Goal: Task Accomplishment & Management: Use online tool/utility

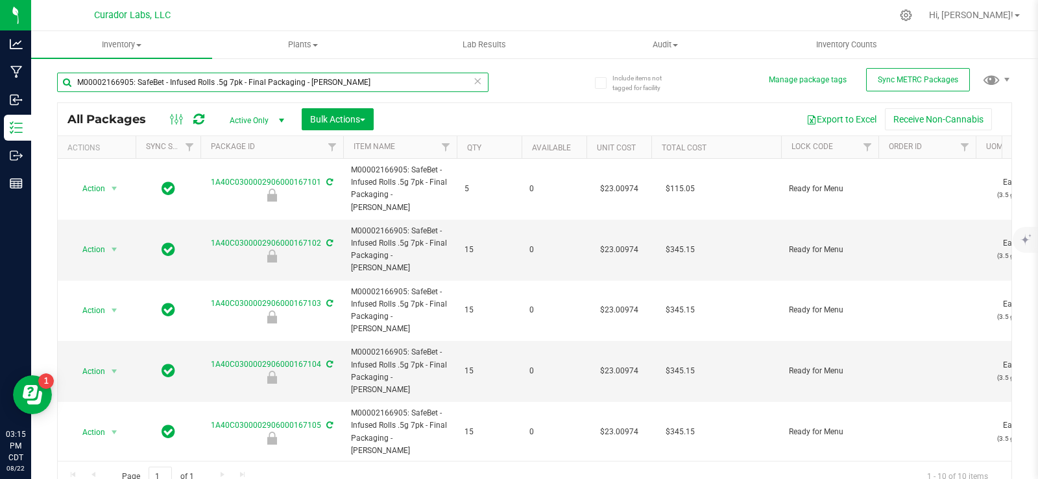
click at [113, 90] on input "M00002166905: SafeBet - Infused Rolls .5g 7pk - Final Packaging - [PERSON_NAME]" at bounding box center [272, 82] width 431 height 19
click at [113, 89] on input "M00002166905: SafeBet - Infused Rolls .5g 7pk - Final Packaging - [PERSON_NAME]" at bounding box center [272, 82] width 431 height 19
paste input "1816451: AiroX - AIO Vape Cart 1g - Final Packaging - Black Mamba"
type input "M00001816451: AiroX - AIO Vape Cart 1g - Final Packaging - Black Mamba"
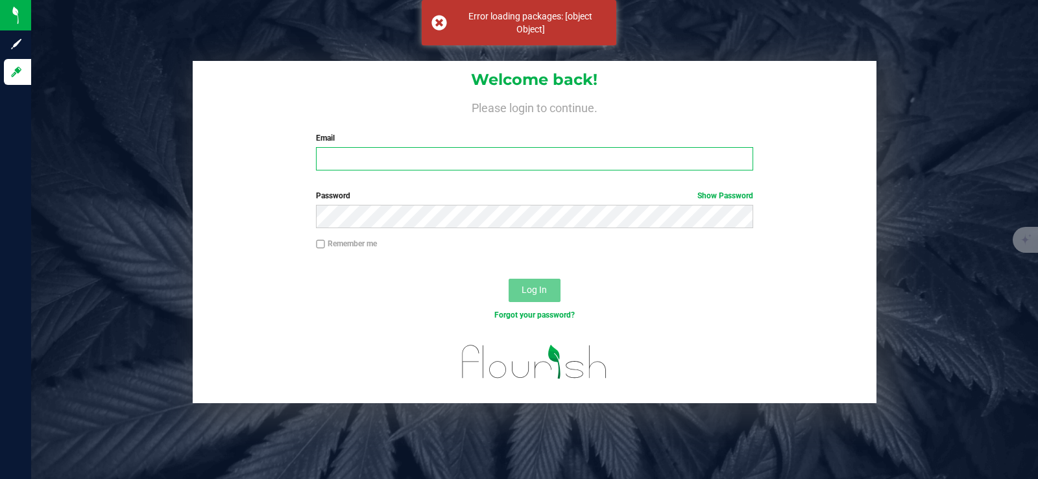
type input "[PERSON_NAME][EMAIL_ADDRESS][DOMAIN_NAME]"
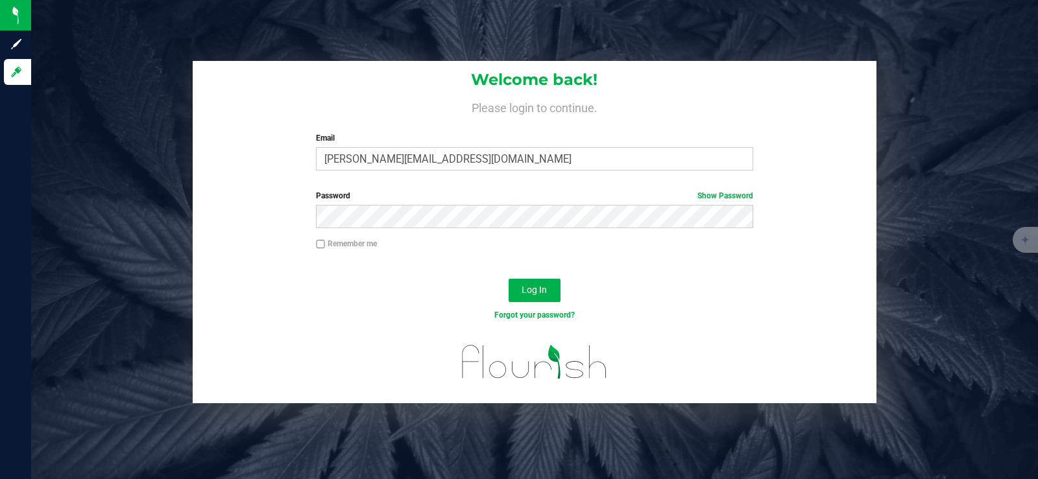
drag, startPoint x: 320, startPoint y: 244, endPoint x: 346, endPoint y: 244, distance: 25.3
click at [326, 244] on label "Remember me" at bounding box center [346, 244] width 61 height 12
click at [325, 244] on input "Remember me" at bounding box center [320, 244] width 9 height 9
checkbox input "true"
drag, startPoint x: 527, startPoint y: 295, endPoint x: 524, endPoint y: 284, distance: 11.5
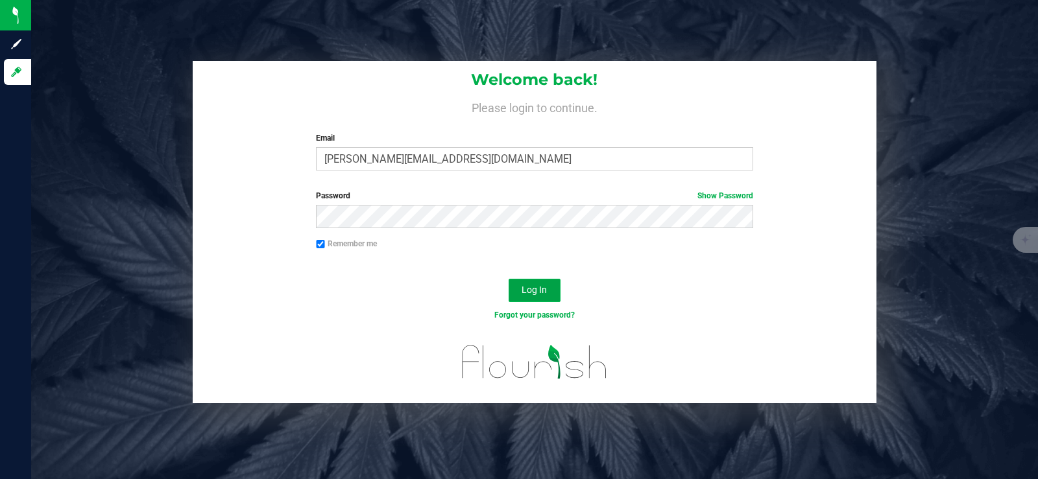
click at [527, 294] on span "Log In" at bounding box center [533, 290] width 25 height 10
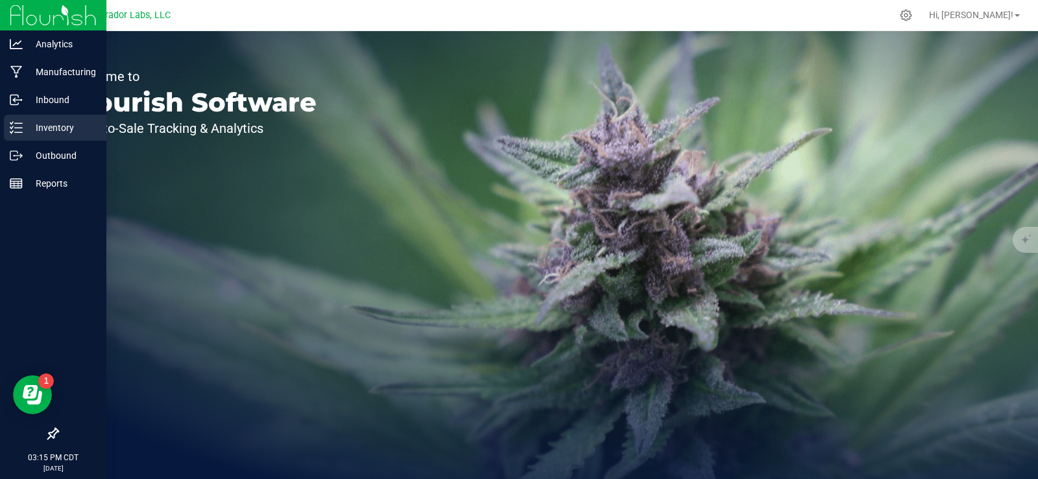
click at [10, 136] on div "Inventory" at bounding box center [55, 128] width 102 height 26
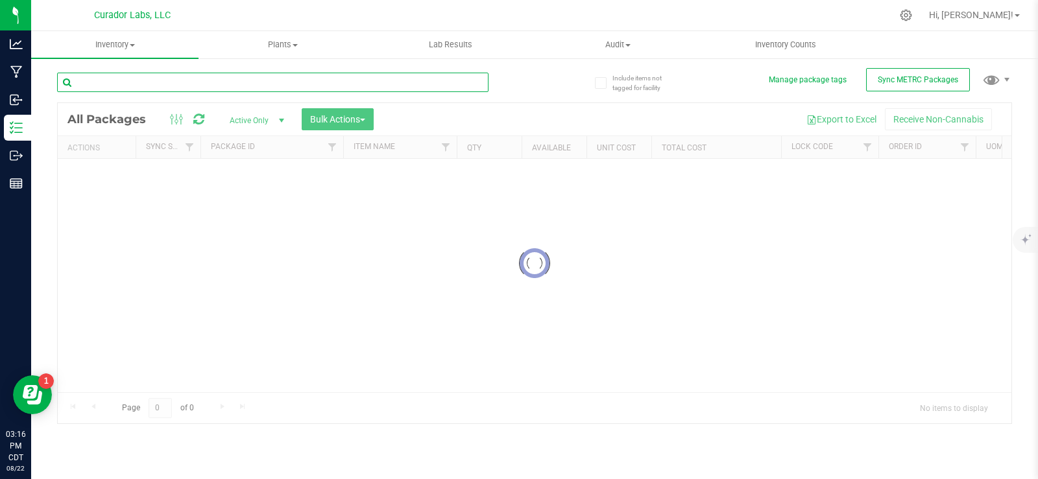
click at [153, 86] on input "text" at bounding box center [272, 82] width 431 height 19
paste input "M00001816451: AiroX - AIO Vape Cart 1g - Final Packaging - Black Mamba"
type input "M00001816451: AiroX - AIO Vape Cart 1g - Final Packaging - Black Mamba"
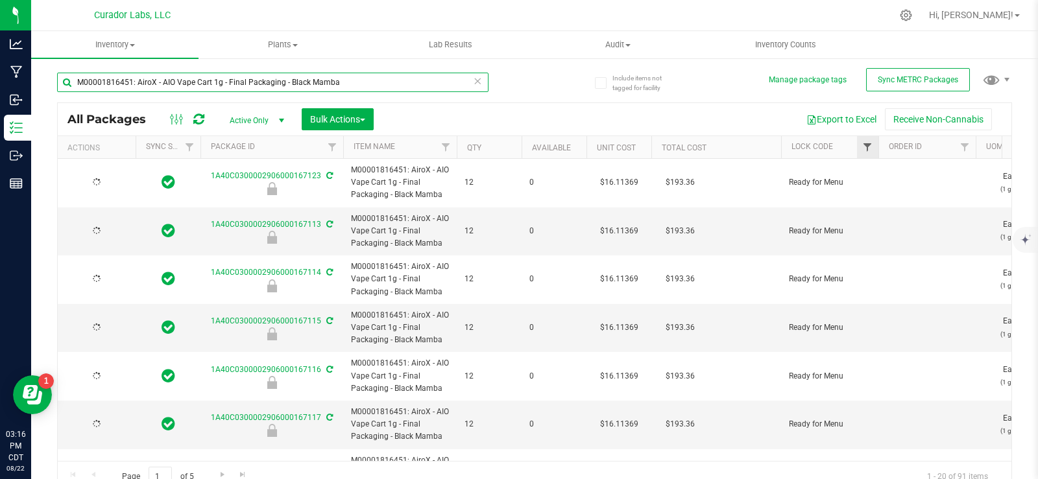
type input "[DATE]"
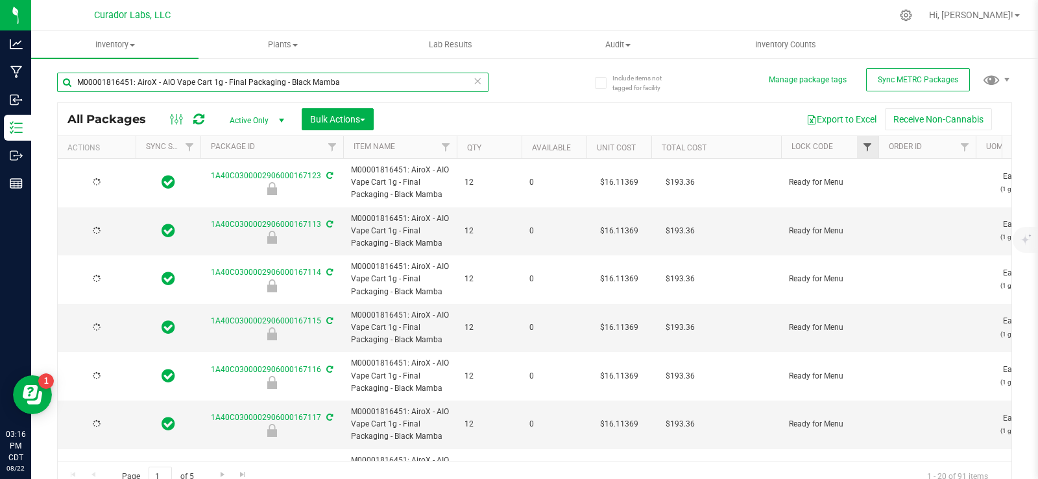
type input "[DATE]"
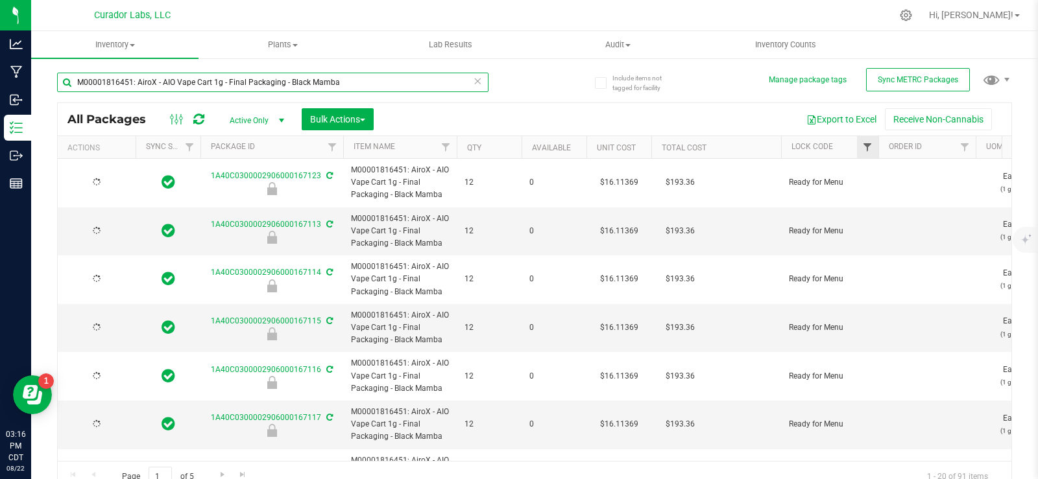
type input "[DATE]"
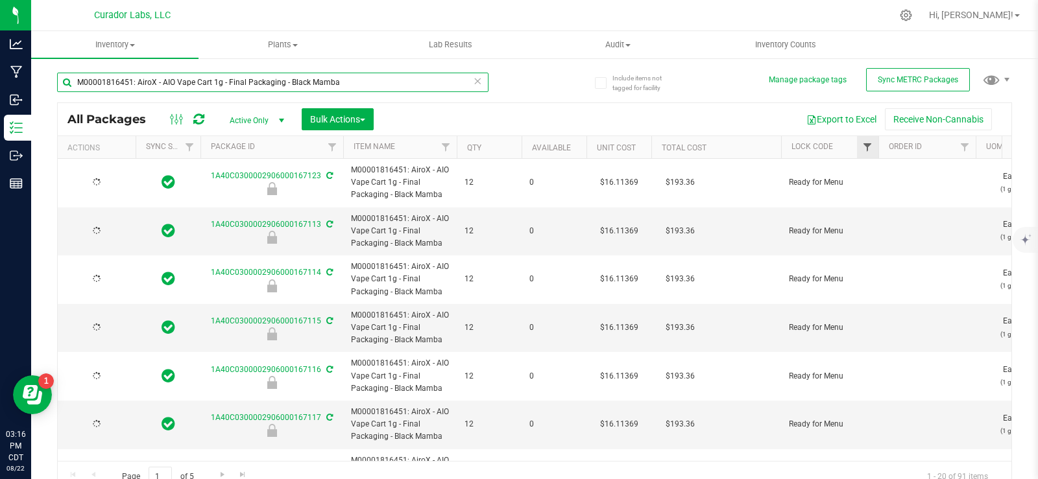
type input "[DATE]"
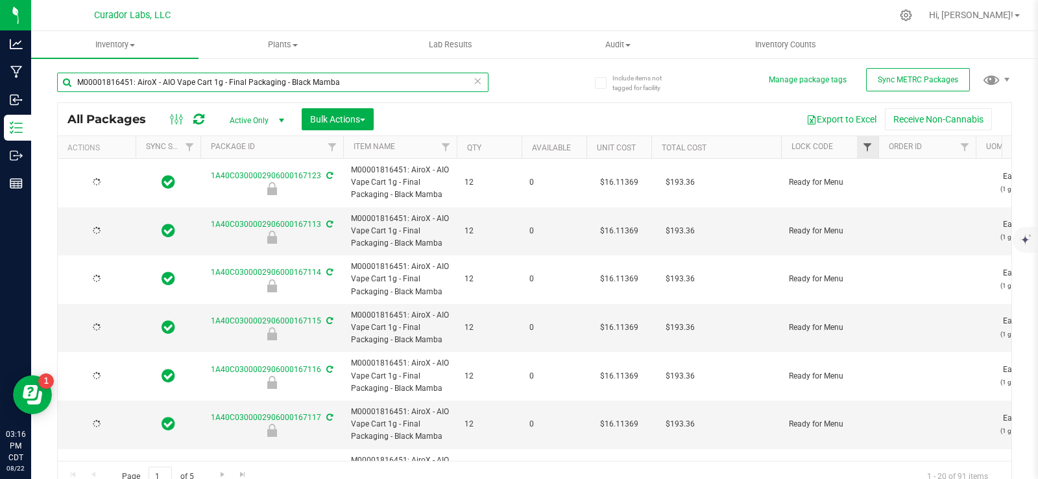
type input "M00001816451: AiroX - AIO Vape Cart 1g - Final Packaging - Black Mamba"
click at [869, 152] on span "Filter" at bounding box center [867, 147] width 10 height 10
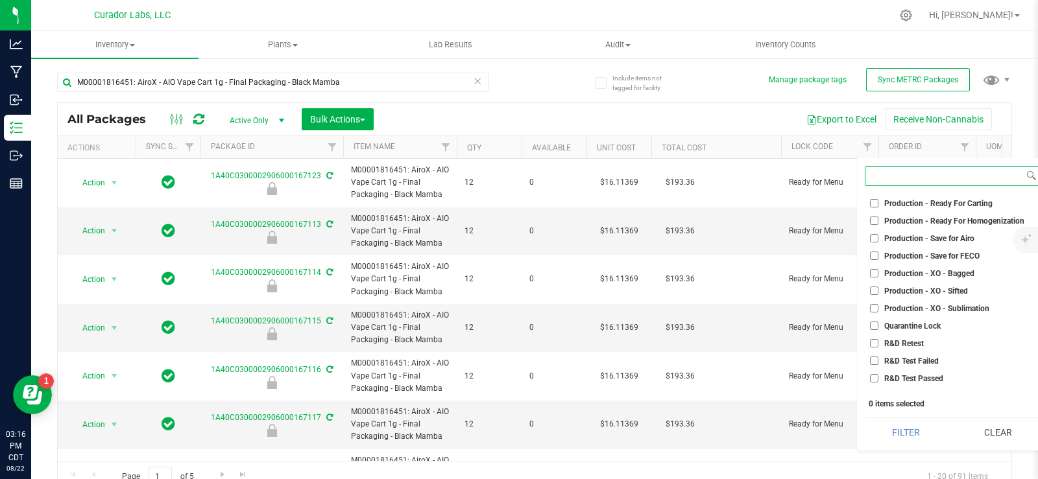
scroll to position [765, 0]
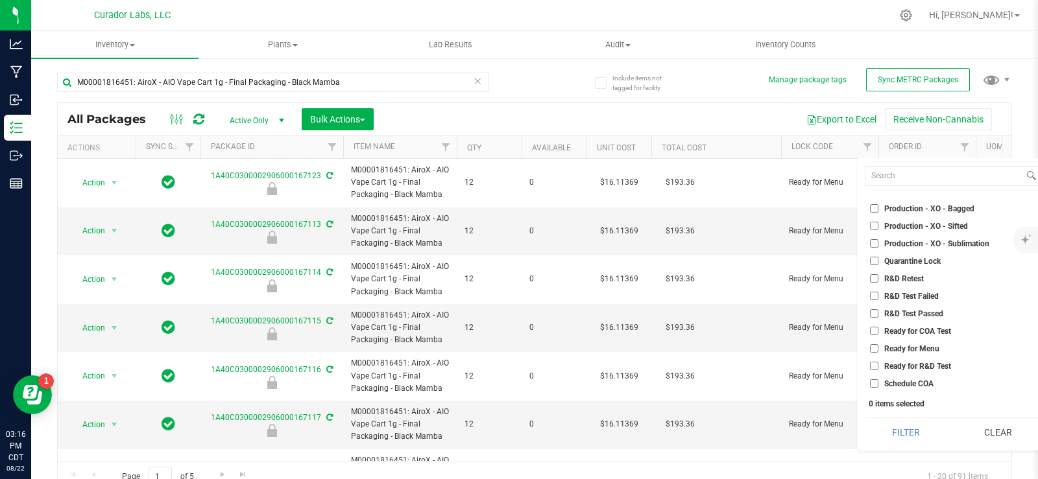
click at [931, 350] on span "Ready for Menu" at bounding box center [911, 349] width 55 height 8
click at [878, 350] on input "Ready for Menu" at bounding box center [874, 348] width 8 height 8
checkbox input "true"
click at [907, 433] on button "Filter" at bounding box center [905, 432] width 82 height 29
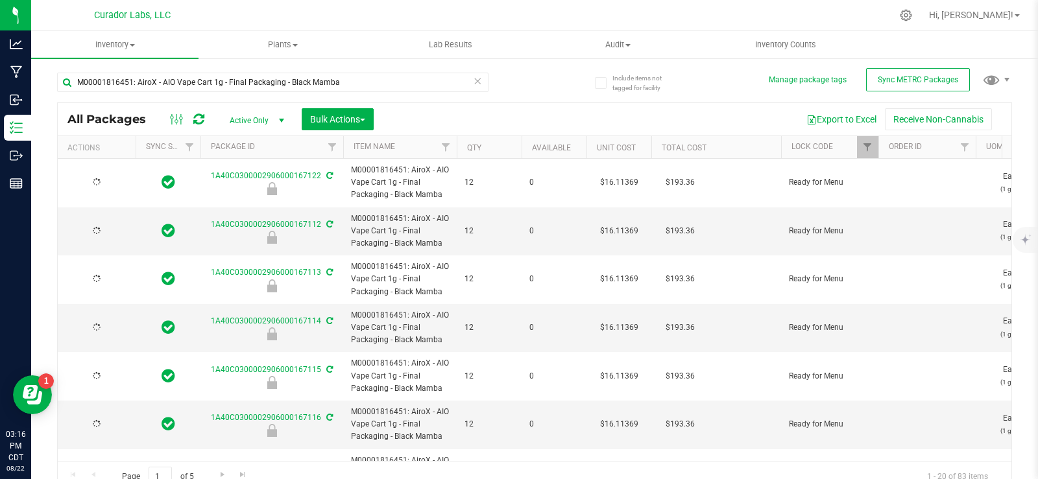
type input "[DATE]"
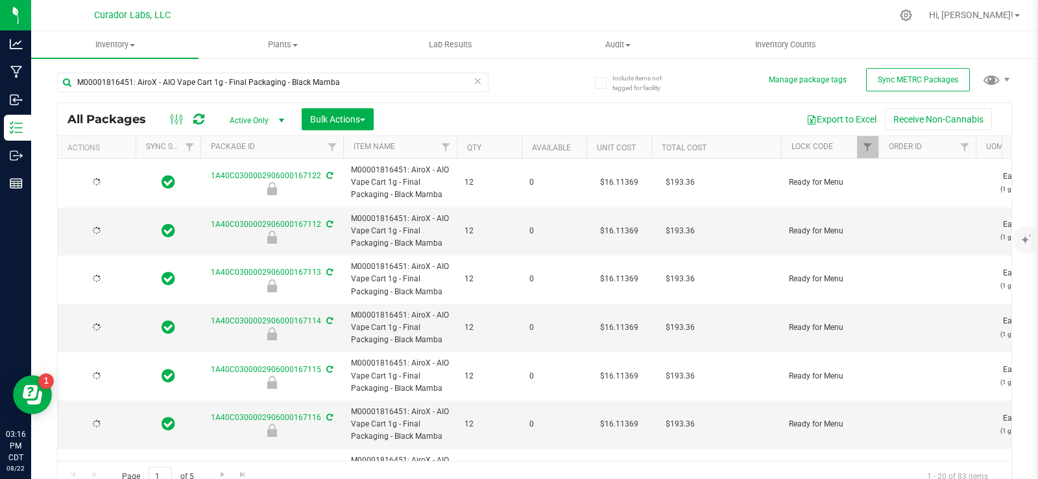
type input "[DATE]"
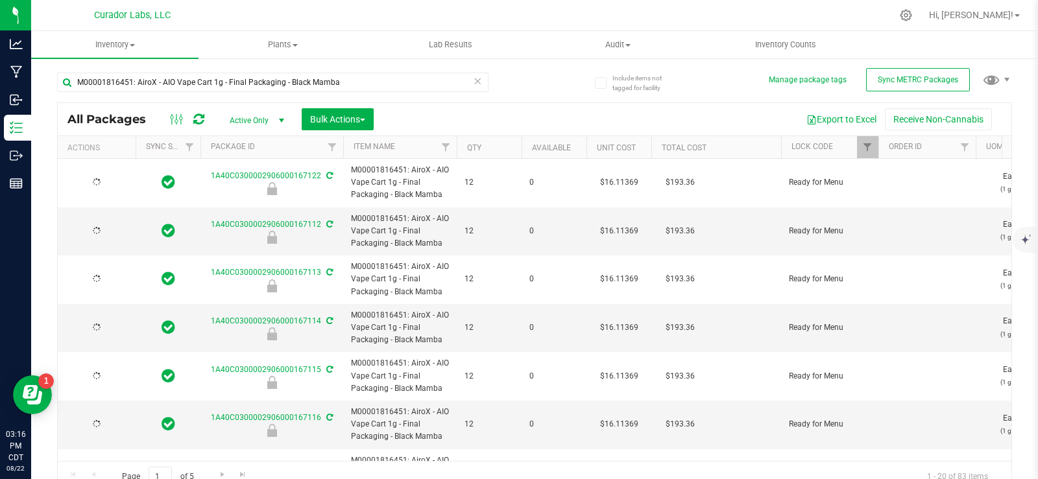
type input "[DATE]"
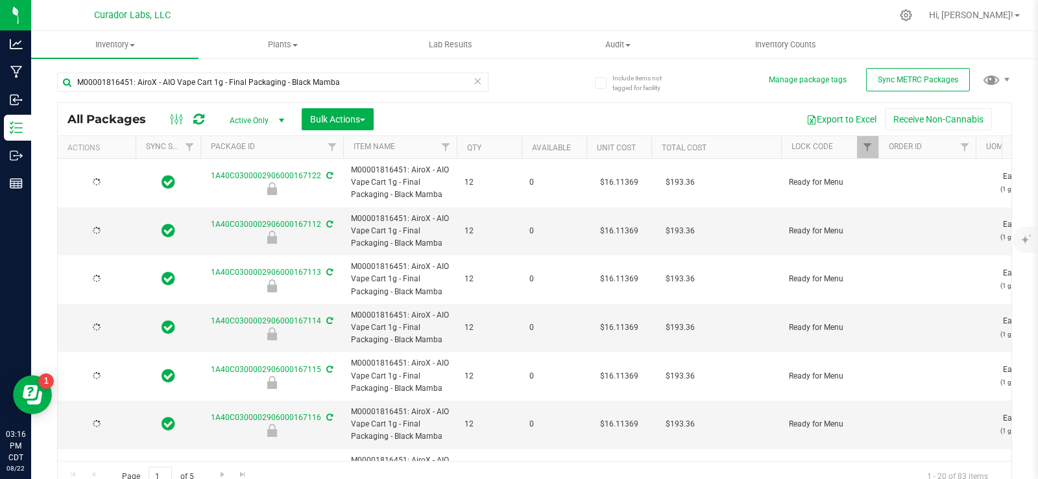
type input "[DATE]"
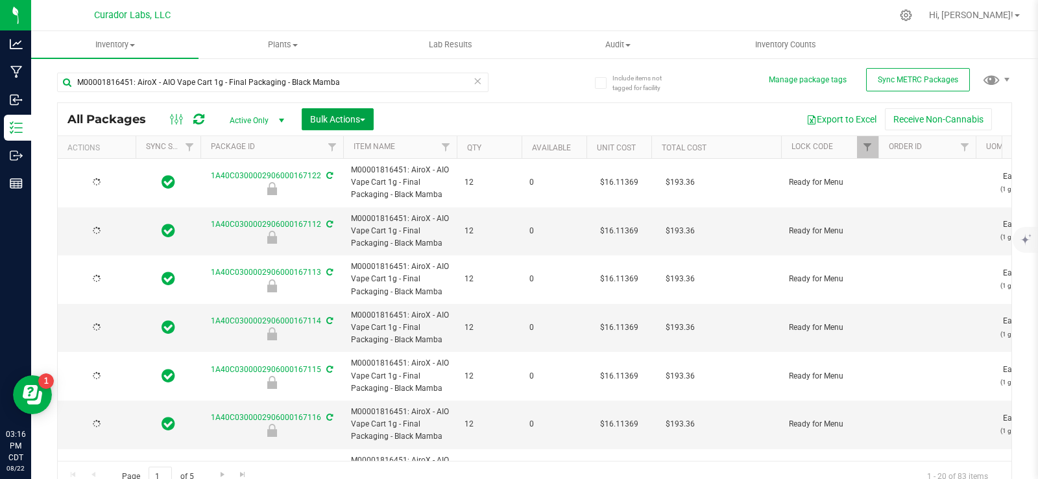
click at [350, 119] on span "Bulk Actions" at bounding box center [337, 119] width 55 height 10
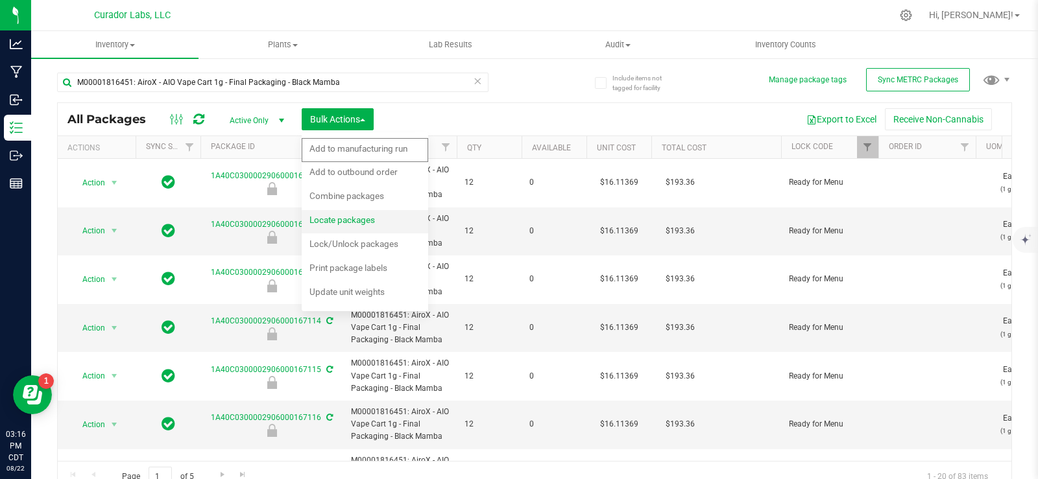
click at [354, 230] on div "Locate packages" at bounding box center [350, 221] width 83 height 21
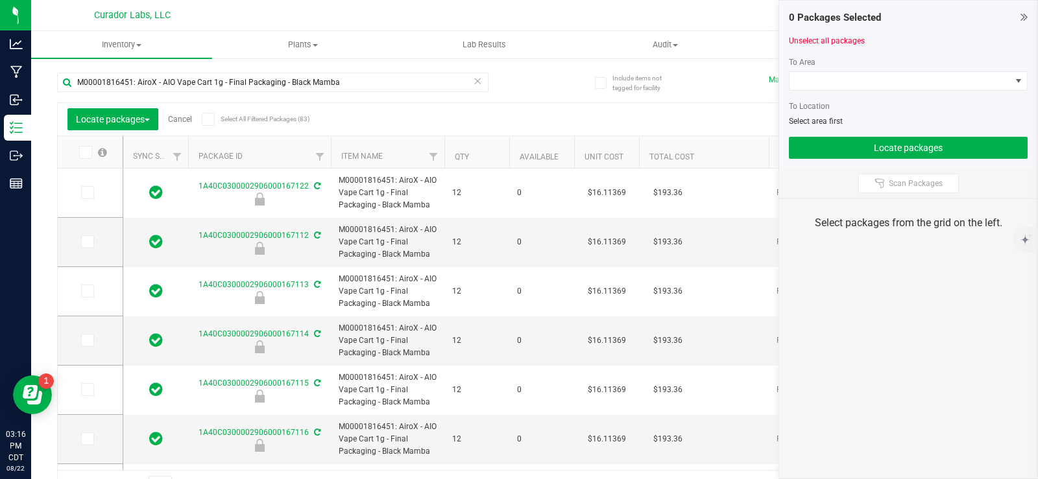
type input "[DATE]"
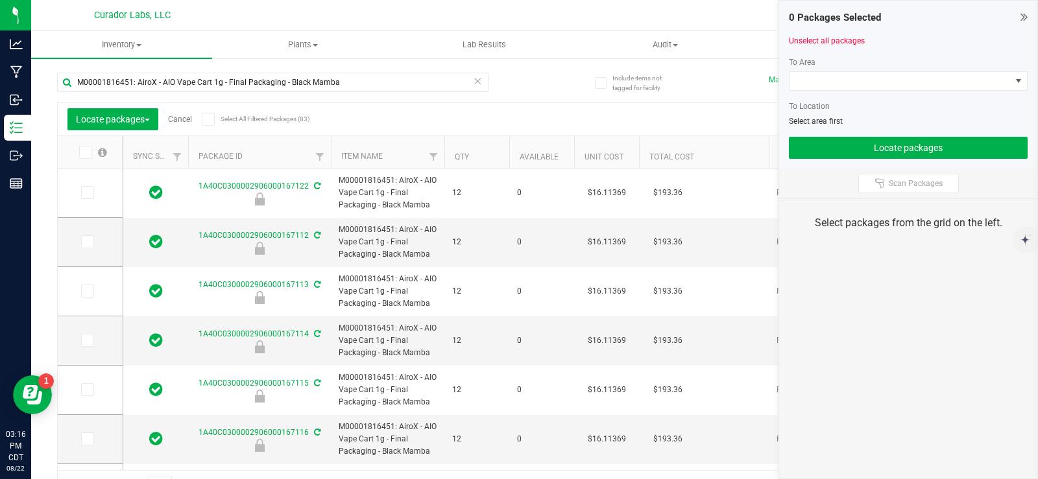
type input "[DATE]"
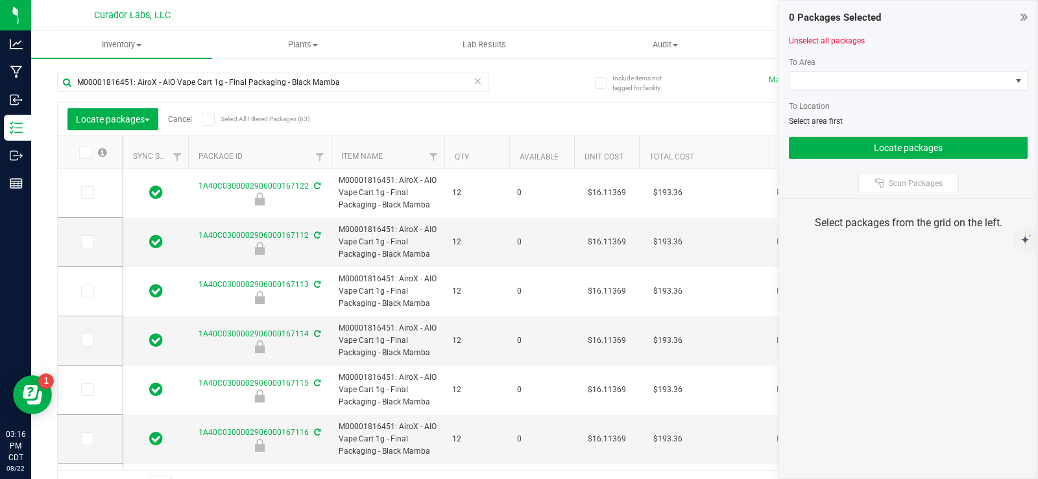
type input "[DATE]"
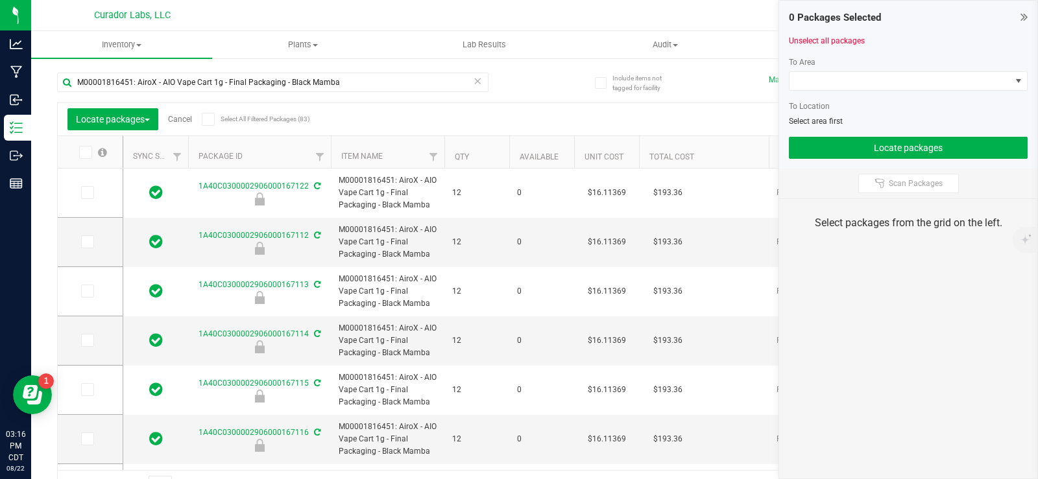
type input "[DATE]"
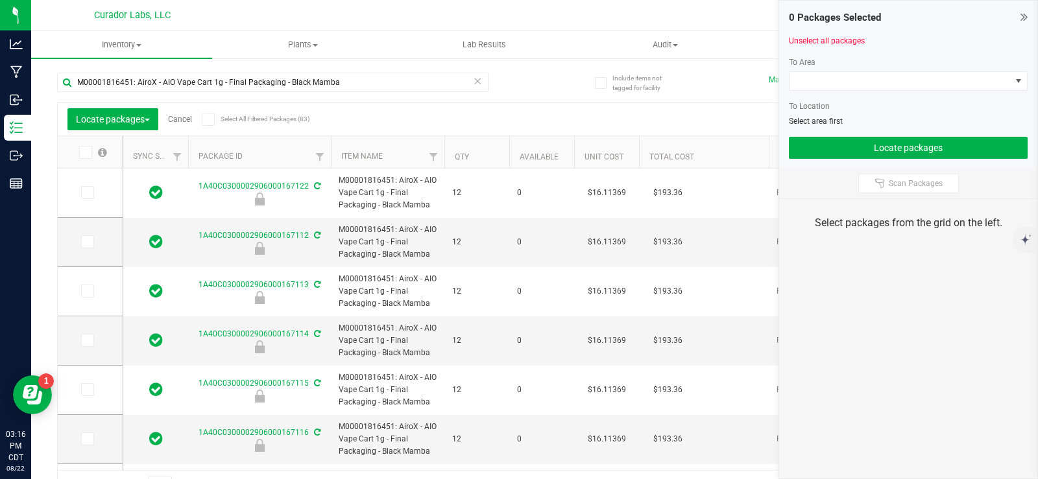
click at [217, 122] on label "Select All Filtered Packages (83)" at bounding box center [244, 119] width 84 height 13
click at [0, 0] on input "Select All Filtered Packages (83)" at bounding box center [0, 0] width 0 height 0
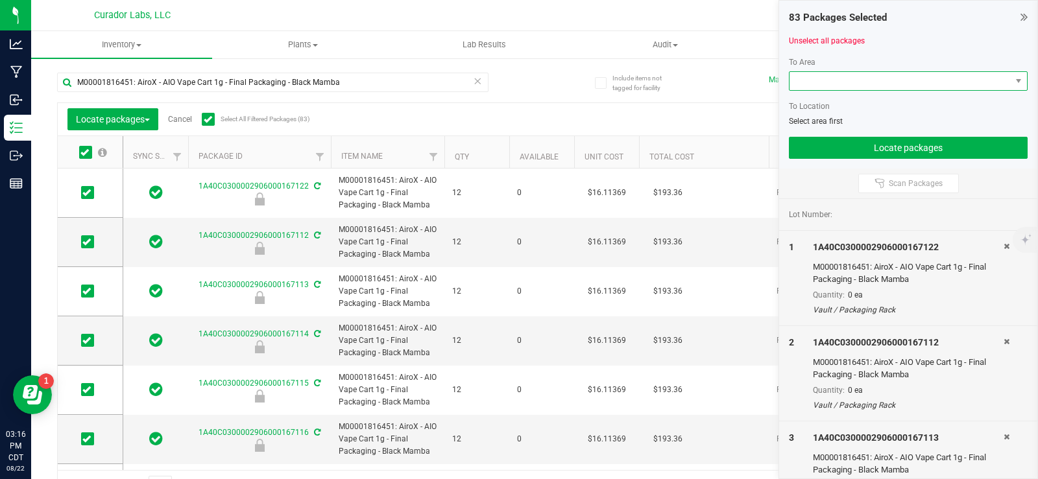
click at [944, 86] on span at bounding box center [899, 81] width 221 height 18
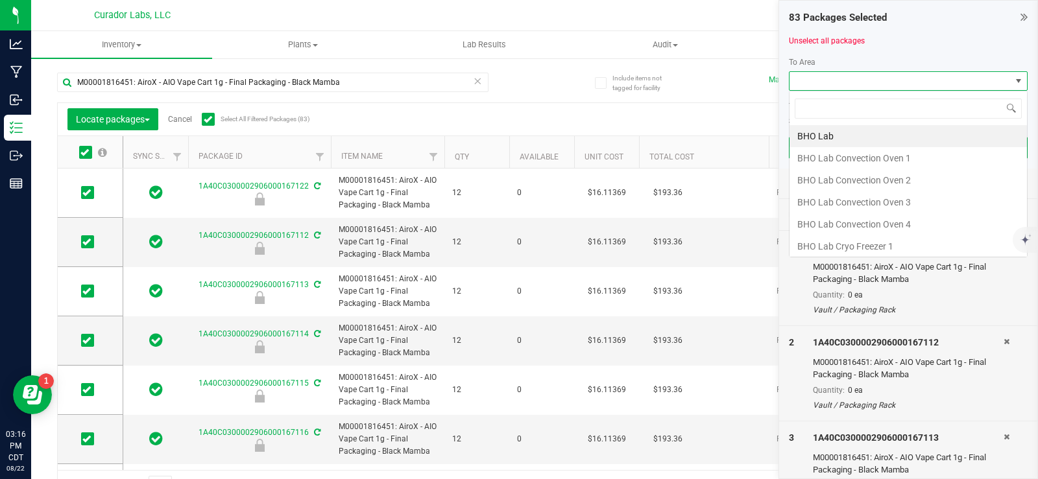
scroll to position [19, 239]
type input "va"
click at [833, 239] on li "Vault" at bounding box center [907, 244] width 237 height 22
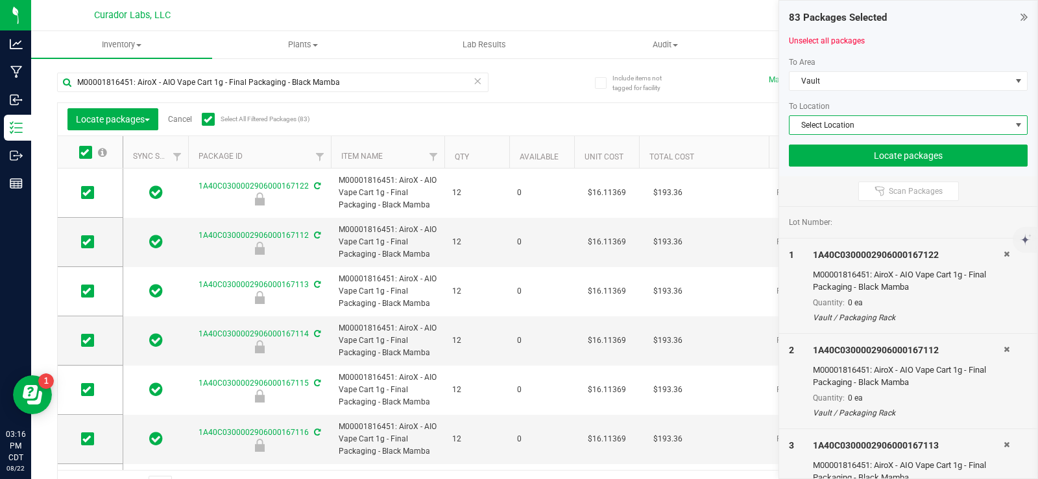
click at [844, 125] on span "Select Location" at bounding box center [899, 125] width 221 height 18
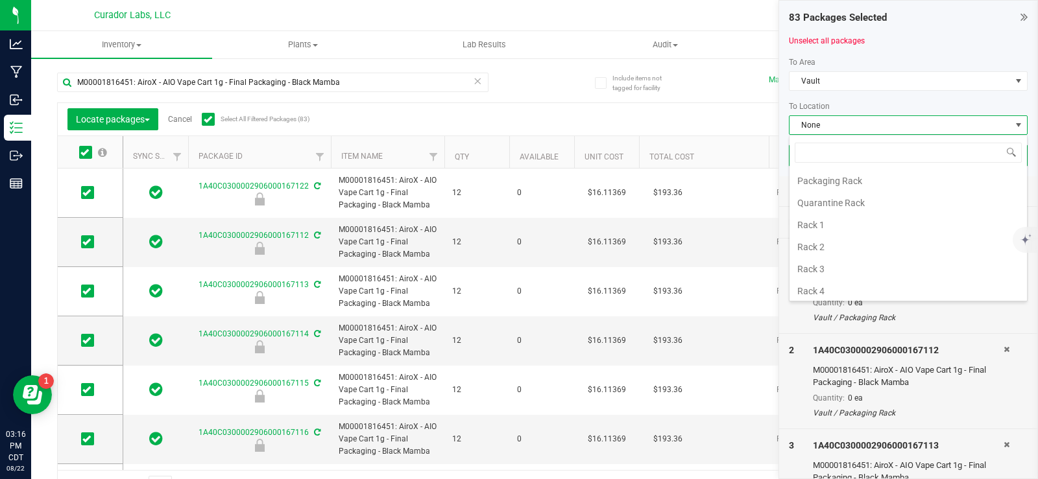
scroll to position [389, 0]
click at [824, 207] on li "Rack 3" at bounding box center [907, 210] width 237 height 22
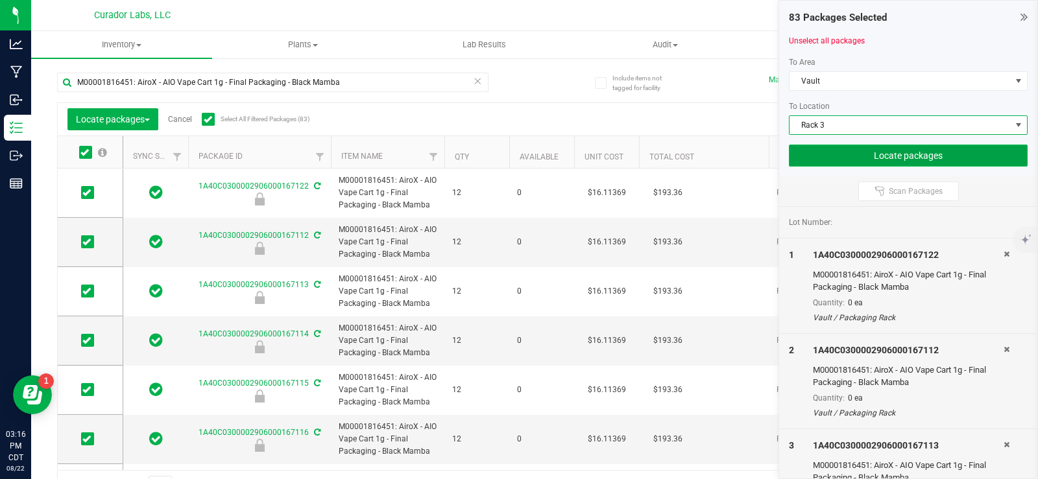
click at [877, 152] on button "Locate packages" at bounding box center [908, 156] width 239 height 22
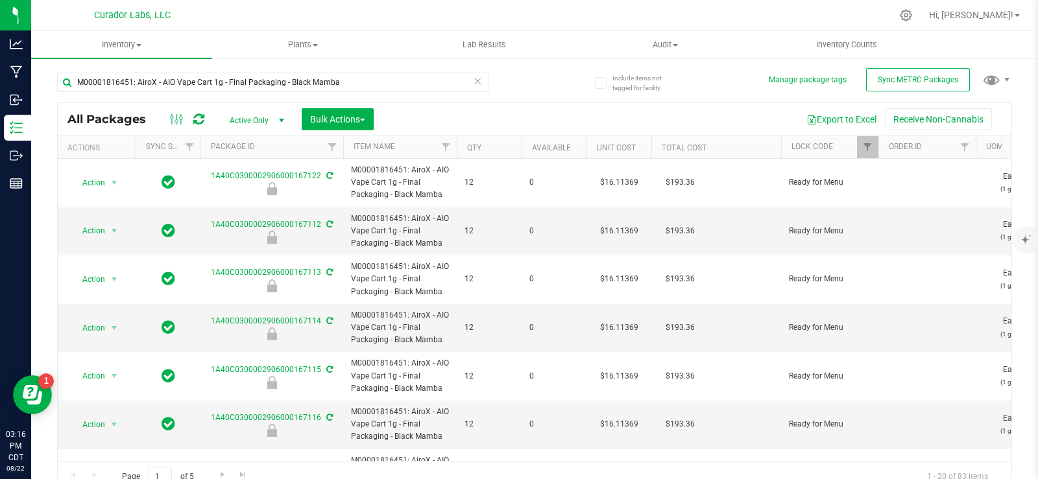
click at [493, 147] on th "Qty" at bounding box center [489, 147] width 65 height 23
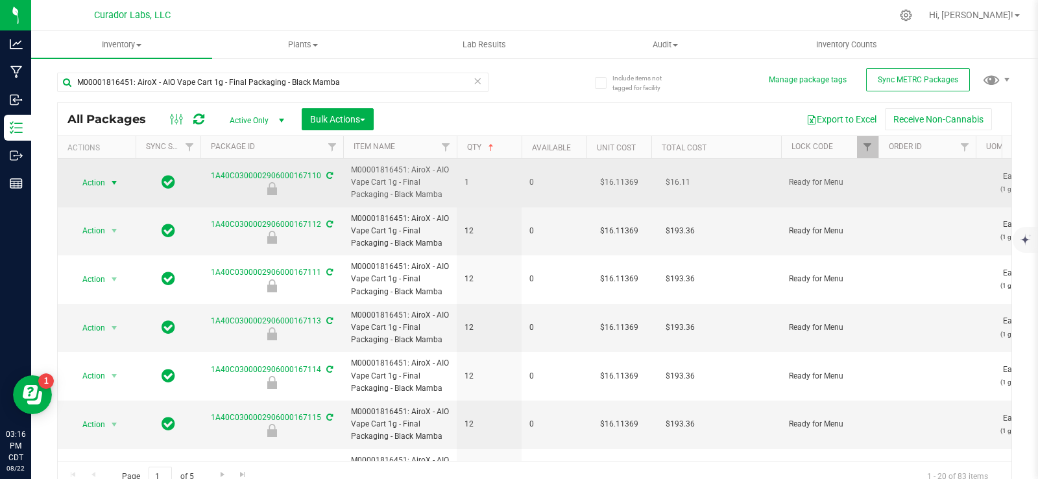
click at [99, 186] on span "Action" at bounding box center [88, 183] width 35 height 18
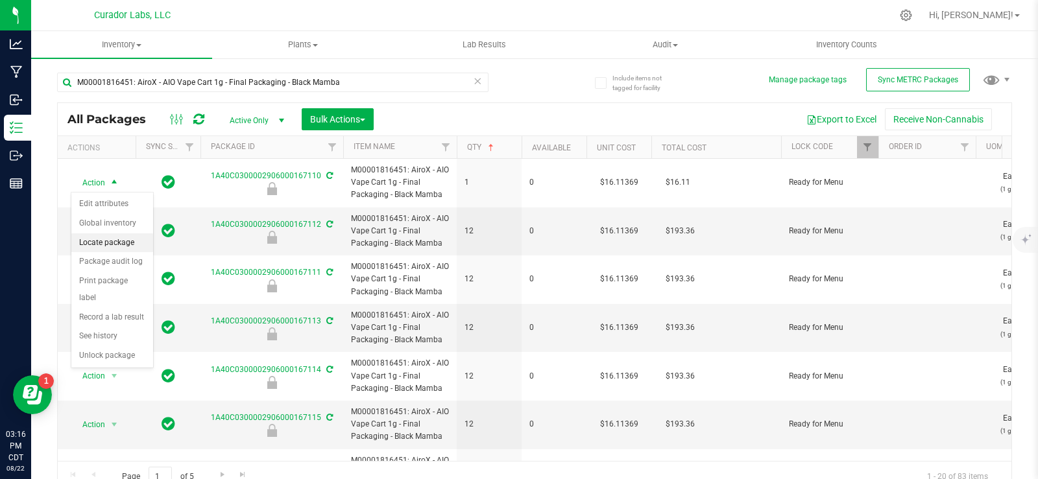
click at [104, 246] on li "Locate package" at bounding box center [112, 242] width 82 height 19
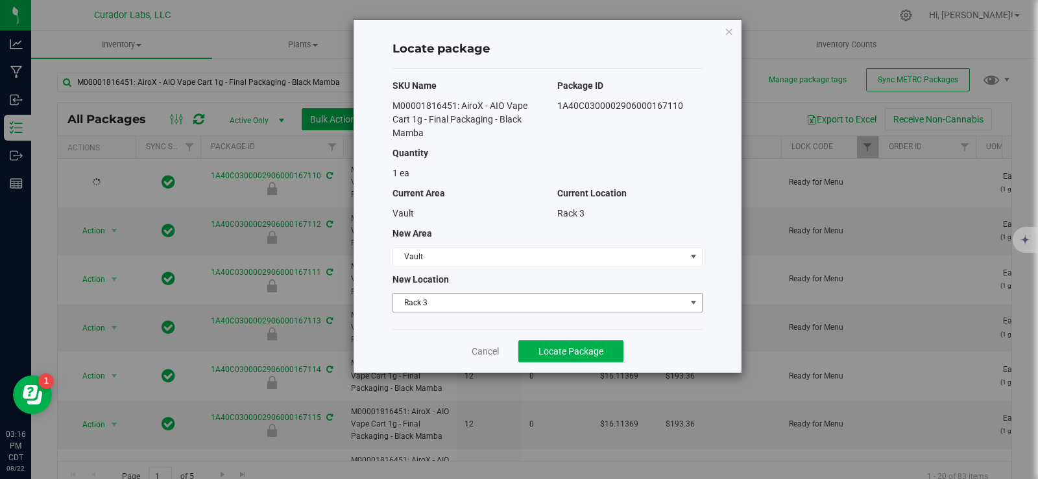
click at [462, 303] on span "Rack 3" at bounding box center [539, 303] width 292 height 18
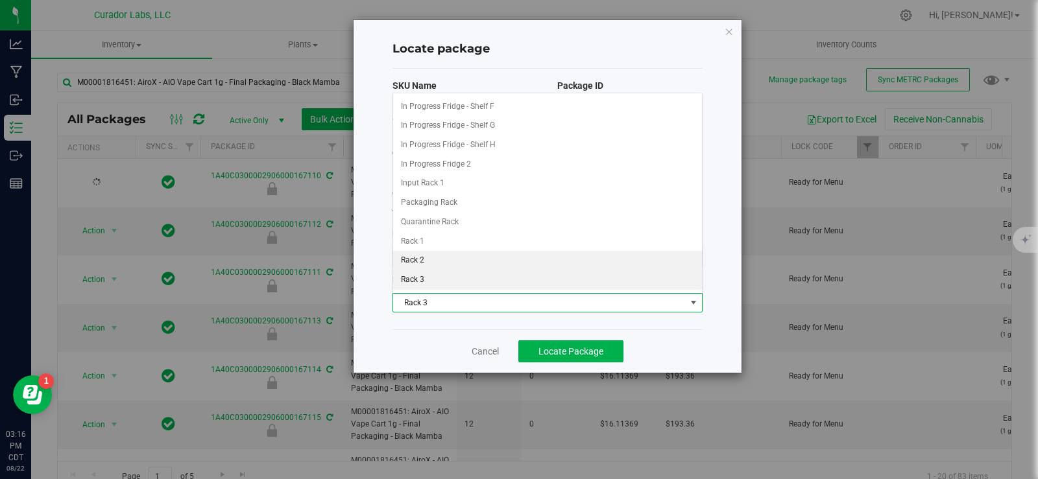
scroll to position [237, 0]
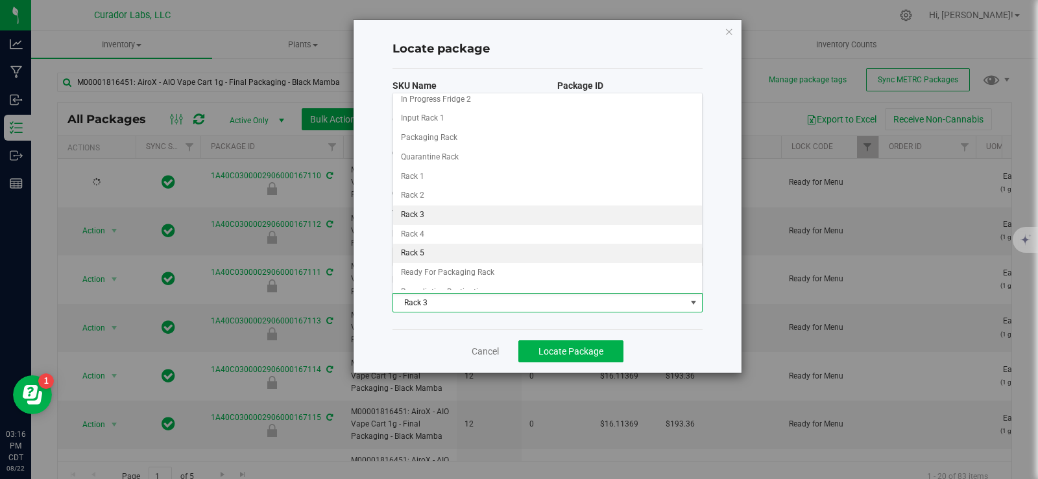
click at [447, 257] on li "Rack 5" at bounding box center [547, 253] width 309 height 19
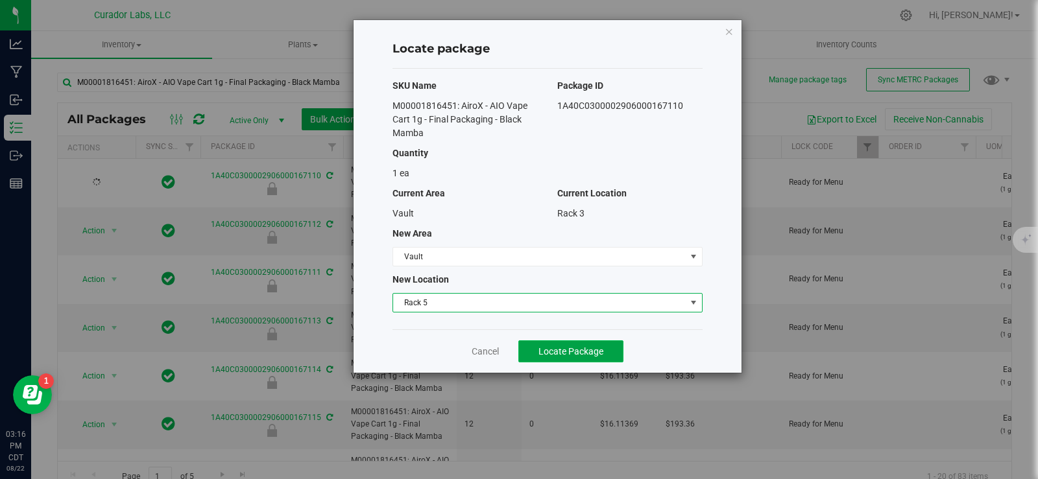
click at [560, 350] on span "Locate Package" at bounding box center [570, 351] width 65 height 10
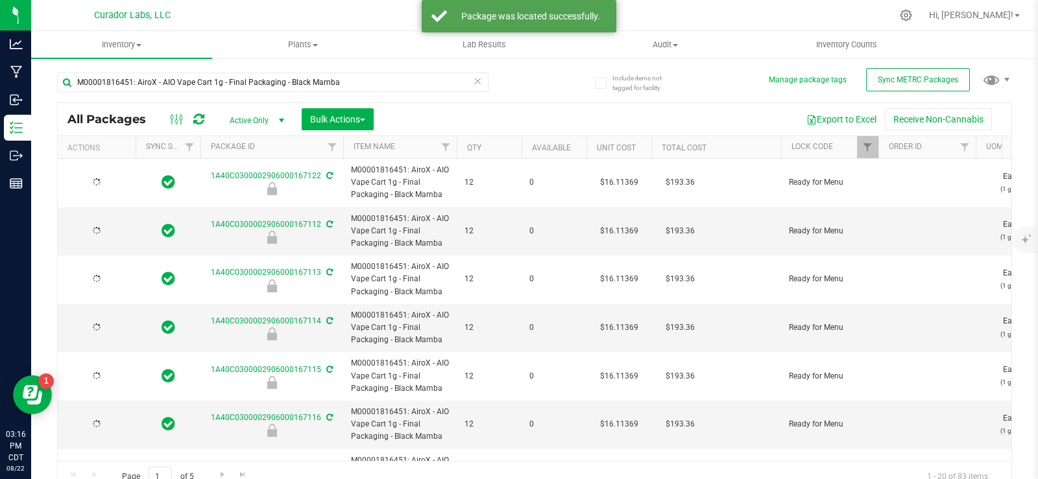
type input "[DATE]"
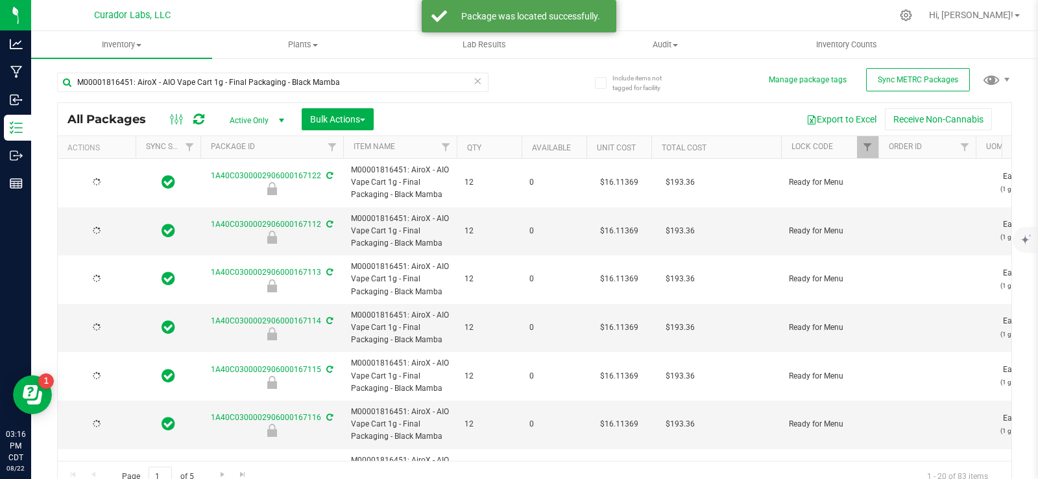
type input "[DATE]"
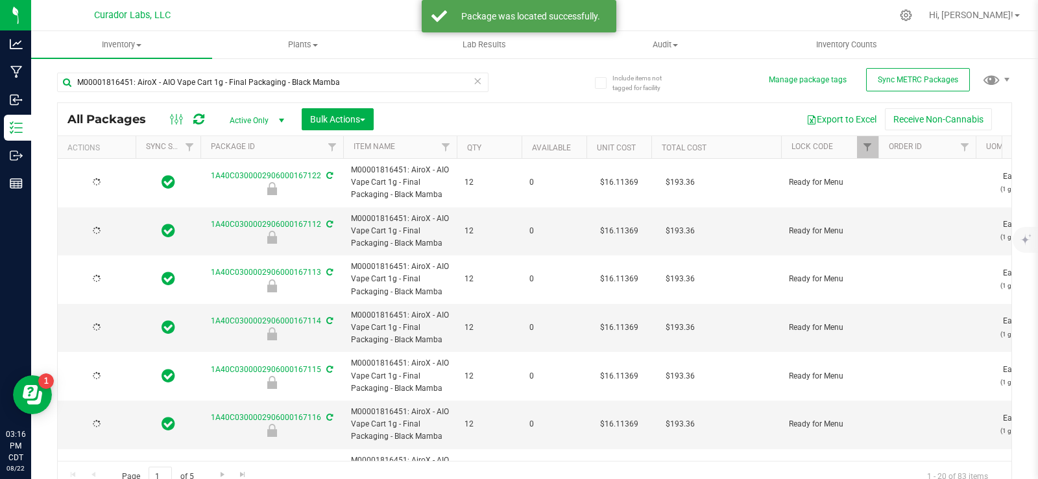
type input "[DATE]"
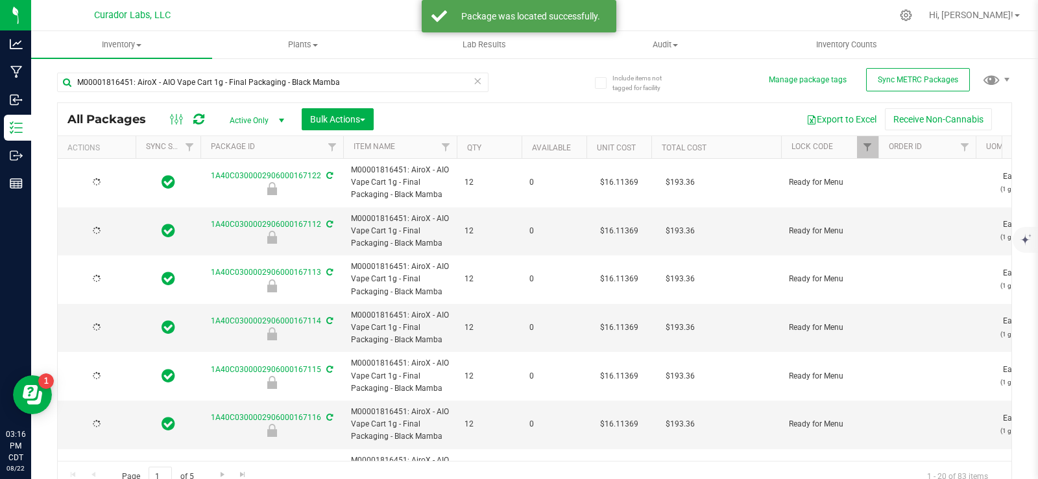
type input "[DATE]"
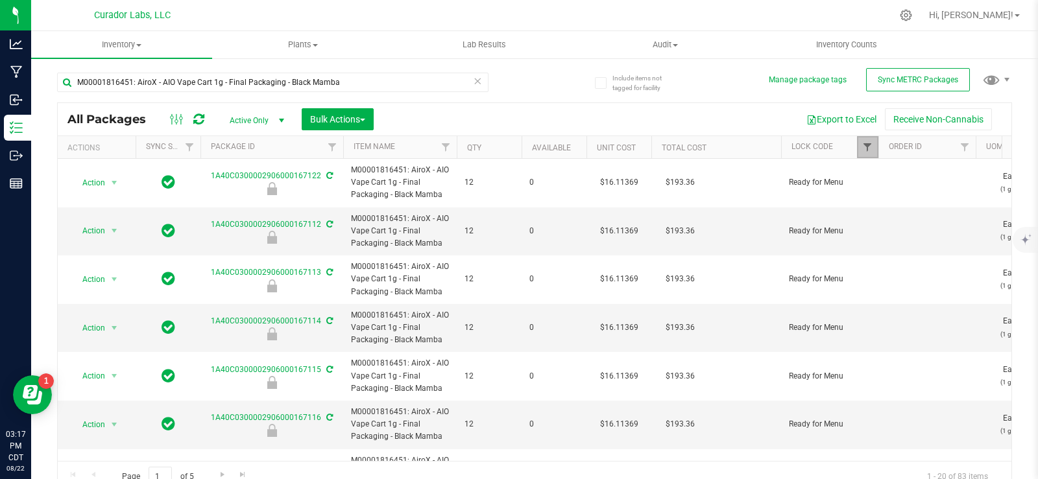
click at [870, 147] on span "Filter" at bounding box center [867, 147] width 10 height 10
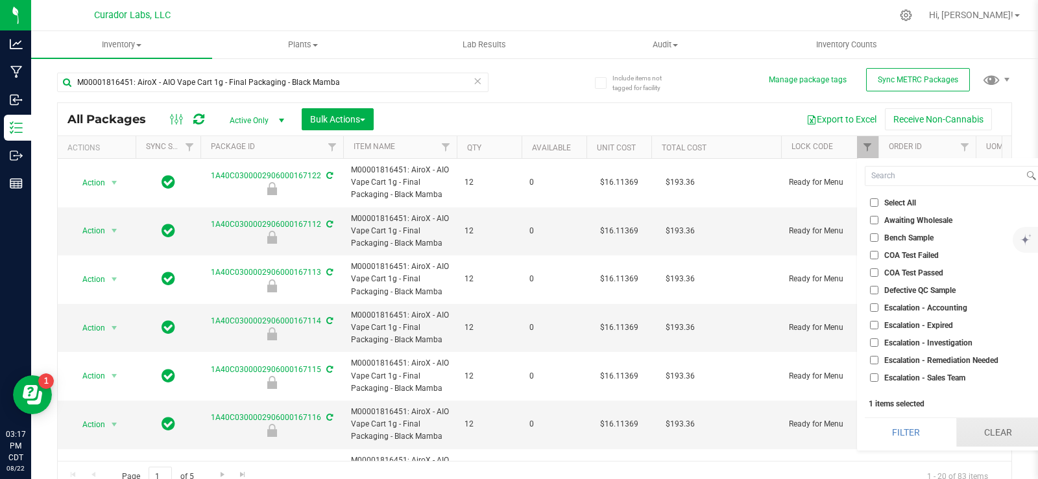
click at [1005, 425] on button "Clear" at bounding box center [997, 432] width 83 height 29
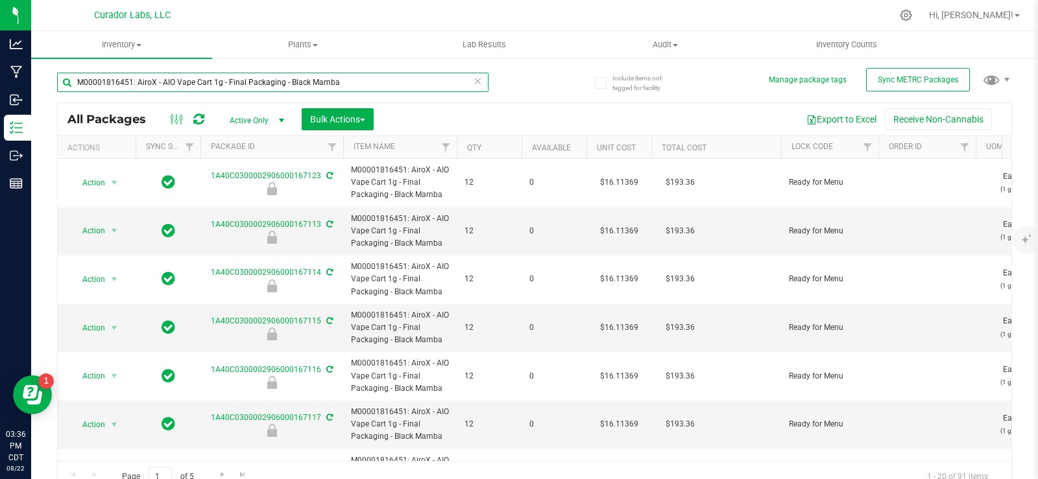
click at [362, 89] on input "M00001816451: AiroX - AIO Vape Cart 1g - Final Packaging - Black Mamba" at bounding box center [272, 82] width 431 height 19
drag, startPoint x: 377, startPoint y: 77, endPoint x: 56, endPoint y: 80, distance: 321.7
click at [56, 81] on div "Include items not tagged for facility Manage package tags Sync METRC Packages M…" at bounding box center [534, 255] width 1006 height 396
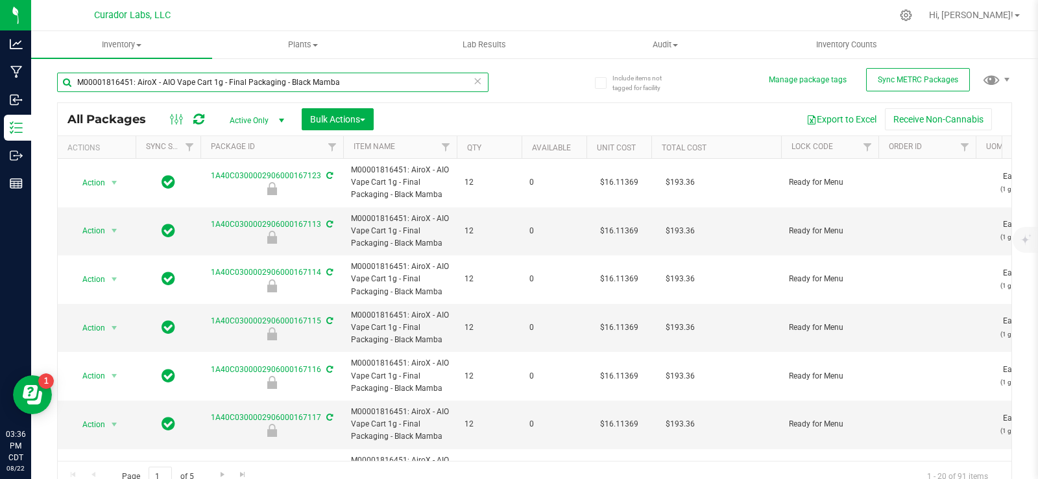
paste input "2244028: SafeBet - Diamonds - Rolls - .5g 7pk - Final Packaging - Evening Shift"
type input "M00002244028: SafeBet - Diamonds - Rolls - .5g 7pk - Final Packaging - Evening …"
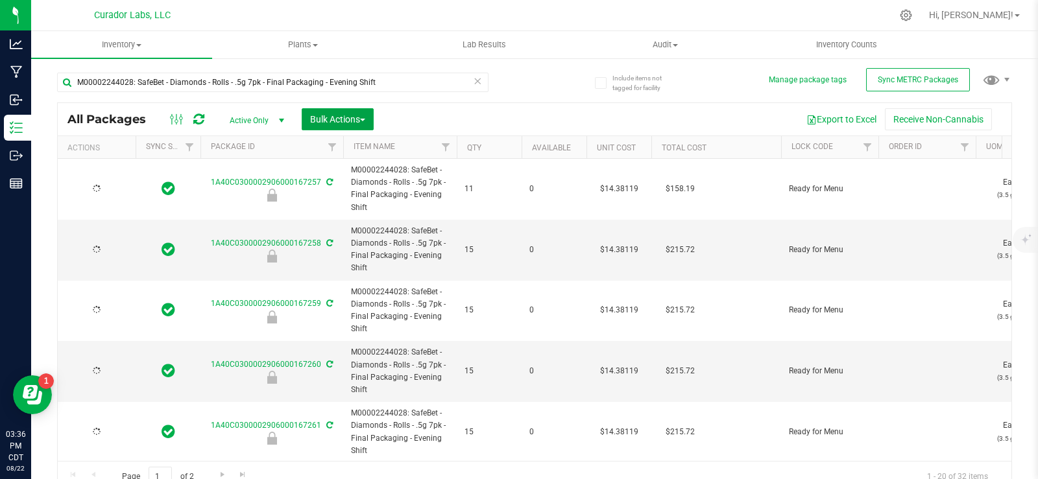
click at [352, 119] on span "Bulk Actions" at bounding box center [337, 119] width 55 height 10
type input "[DATE]"
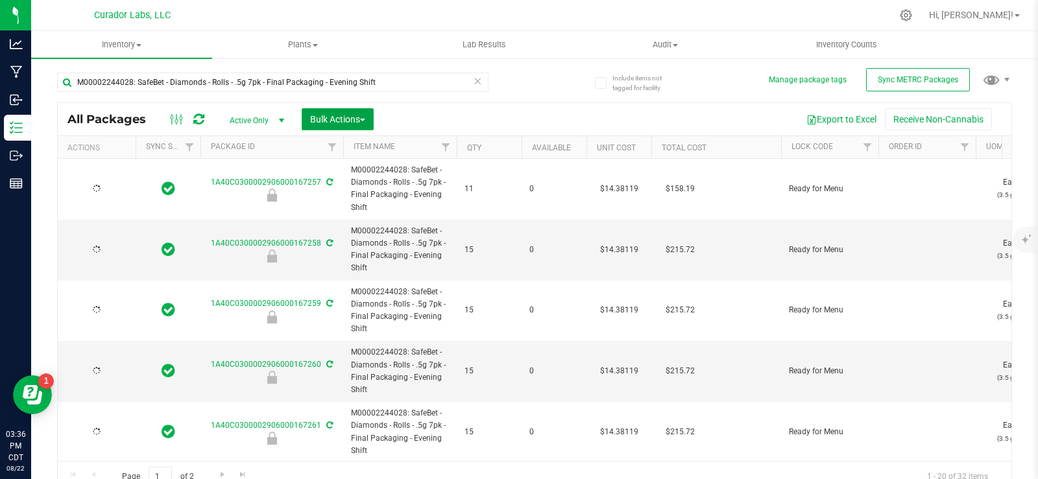
type input "[DATE]"
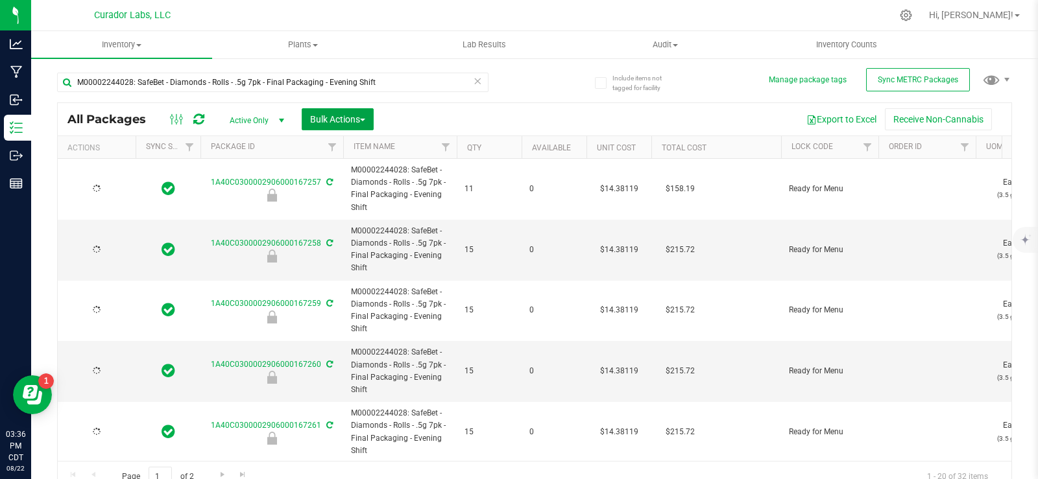
type input "[DATE]"
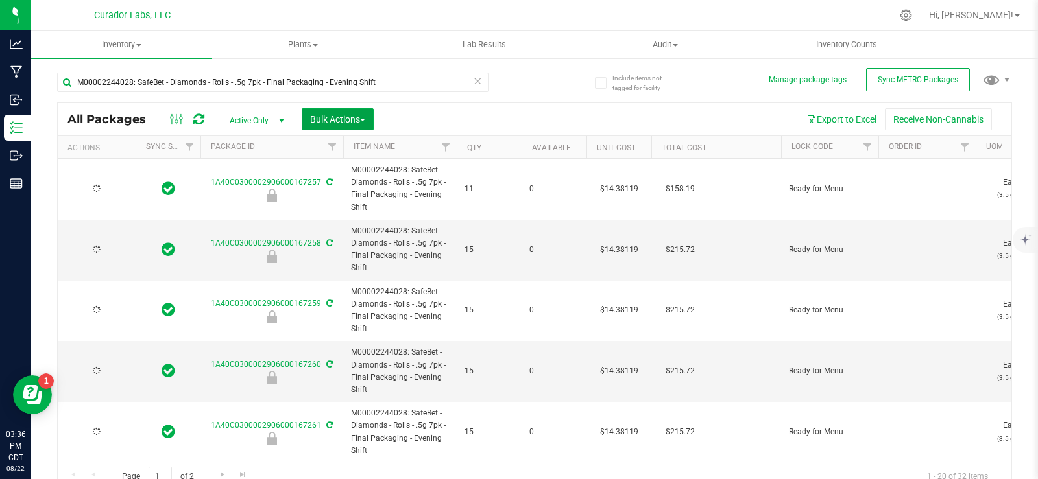
type input "[DATE]"
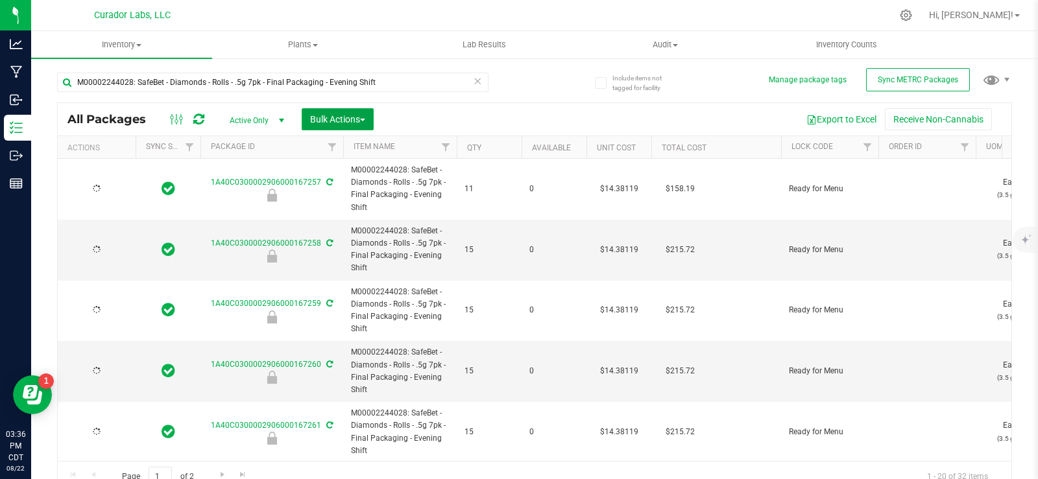
type input "[DATE]"
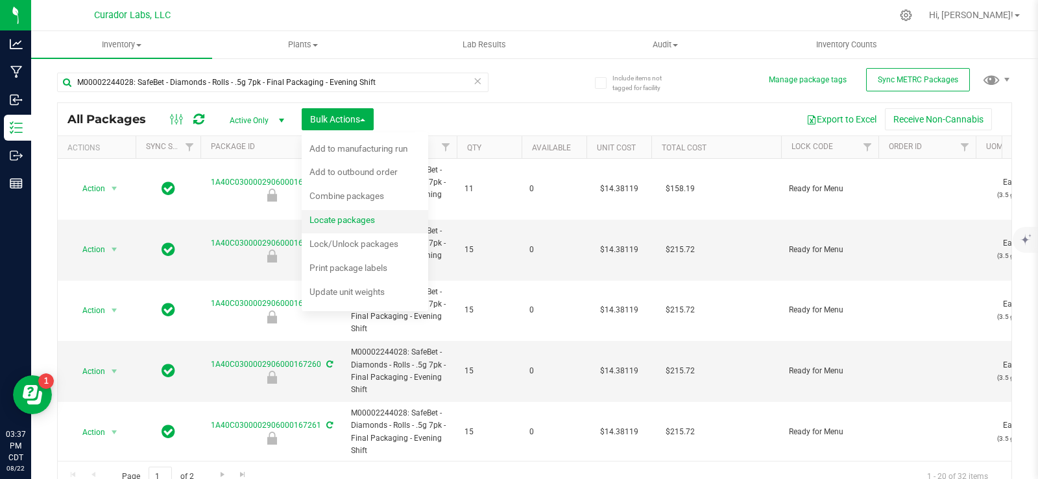
click at [383, 213] on div "Locate packages" at bounding box center [350, 221] width 83 height 21
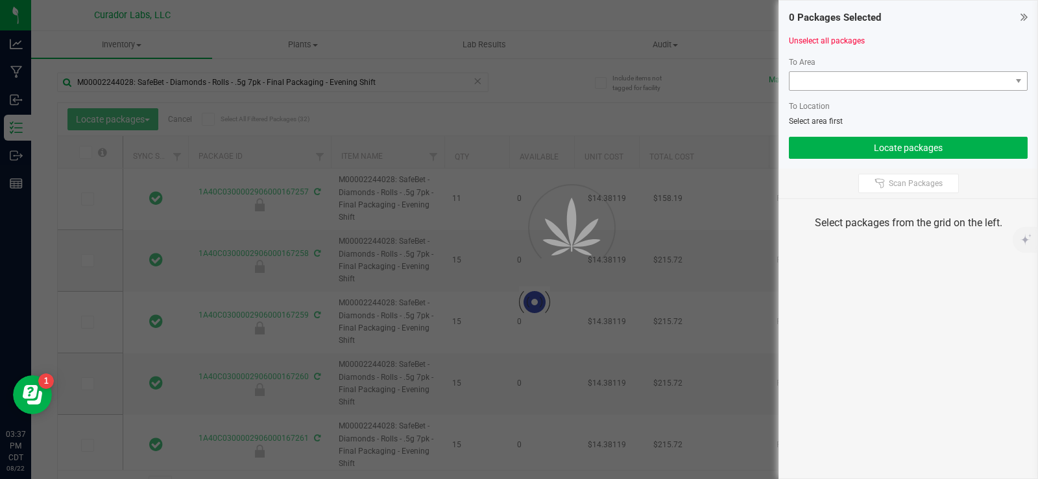
type input "[DATE]"
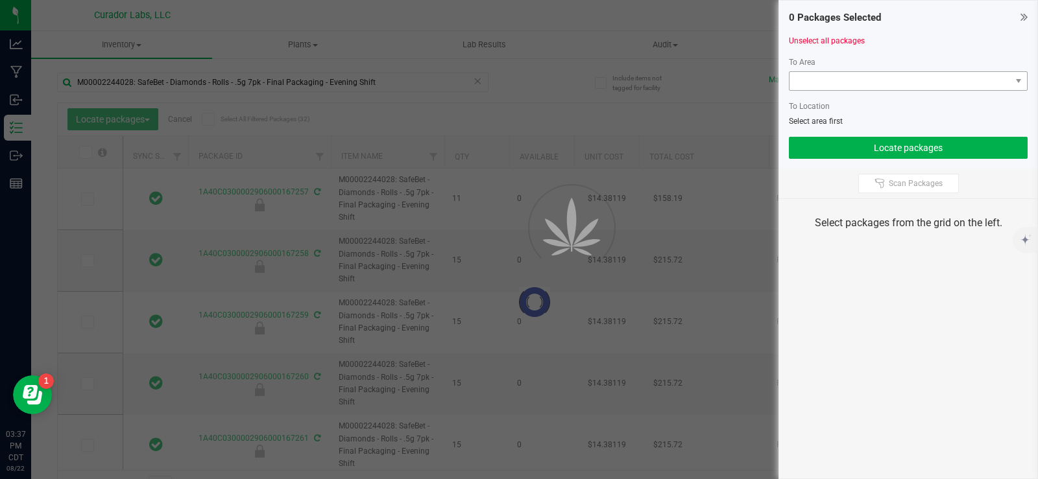
type input "[DATE]"
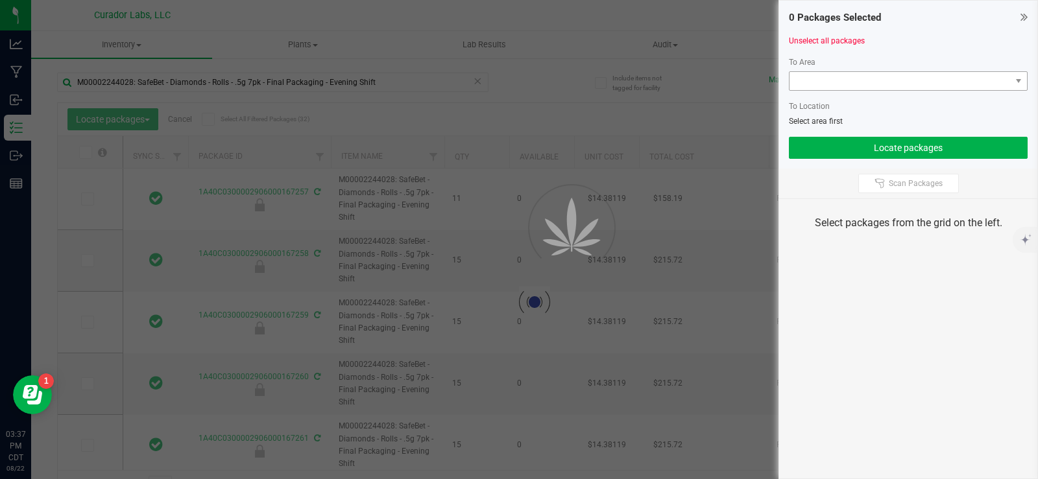
type input "[DATE]"
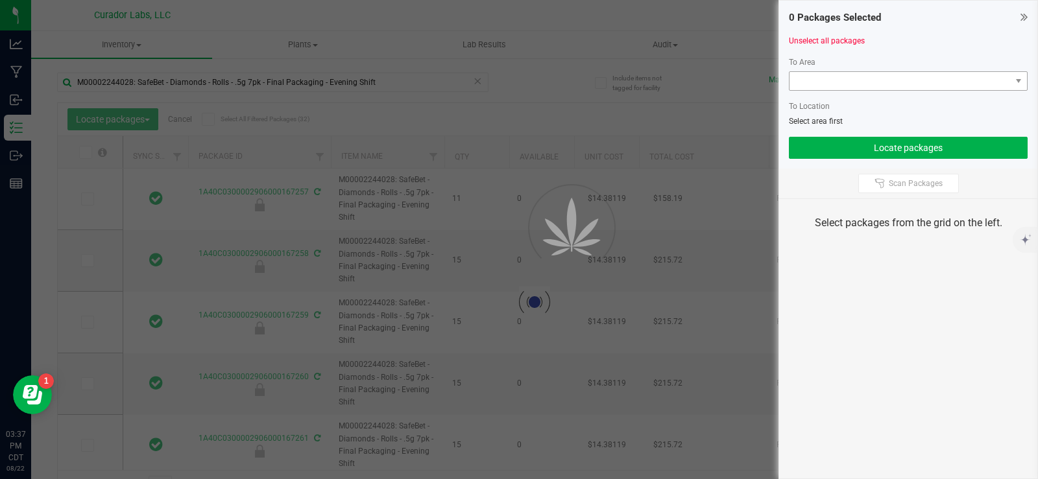
type input "[DATE]"
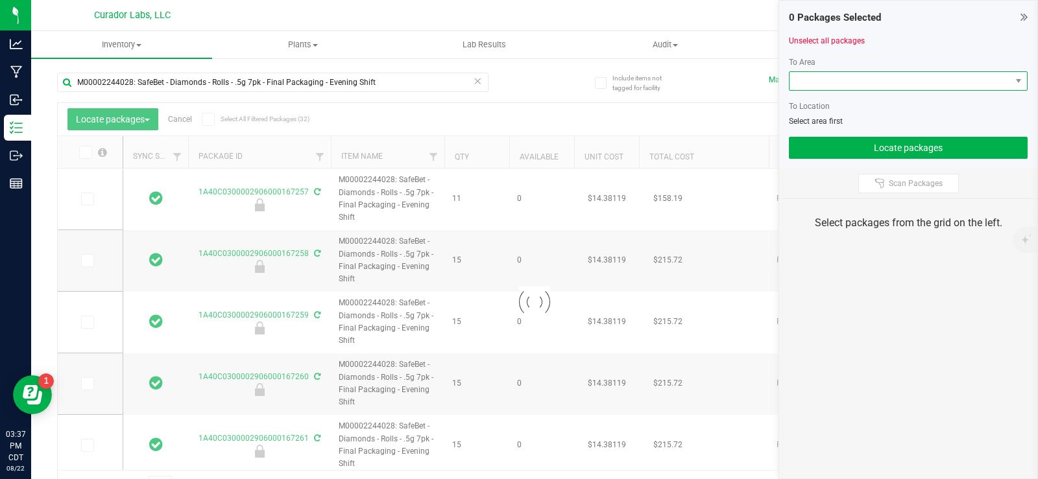
click at [860, 86] on span at bounding box center [899, 81] width 221 height 18
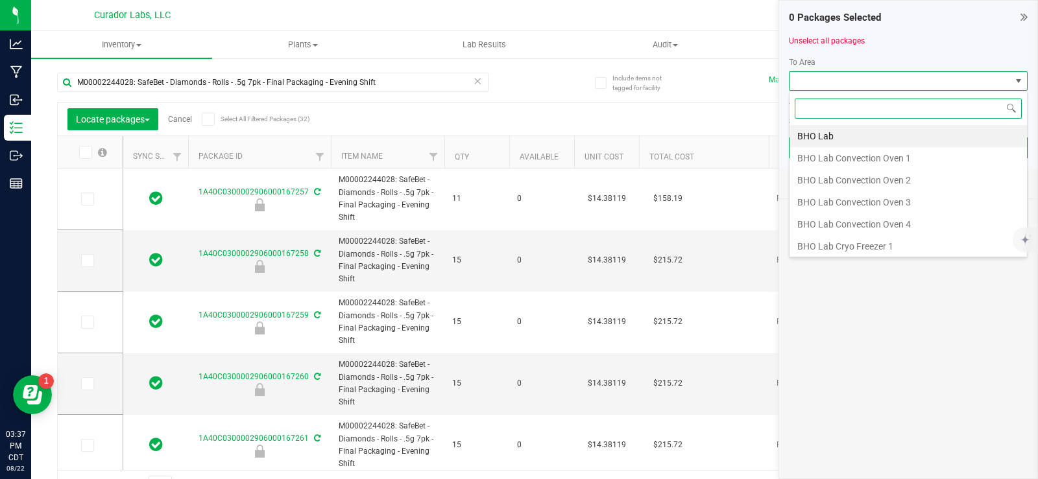
scroll to position [19, 239]
type input "va"
drag, startPoint x: 861, startPoint y: 239, endPoint x: 855, endPoint y: 226, distance: 14.8
click at [861, 238] on li "Vault" at bounding box center [907, 244] width 237 height 22
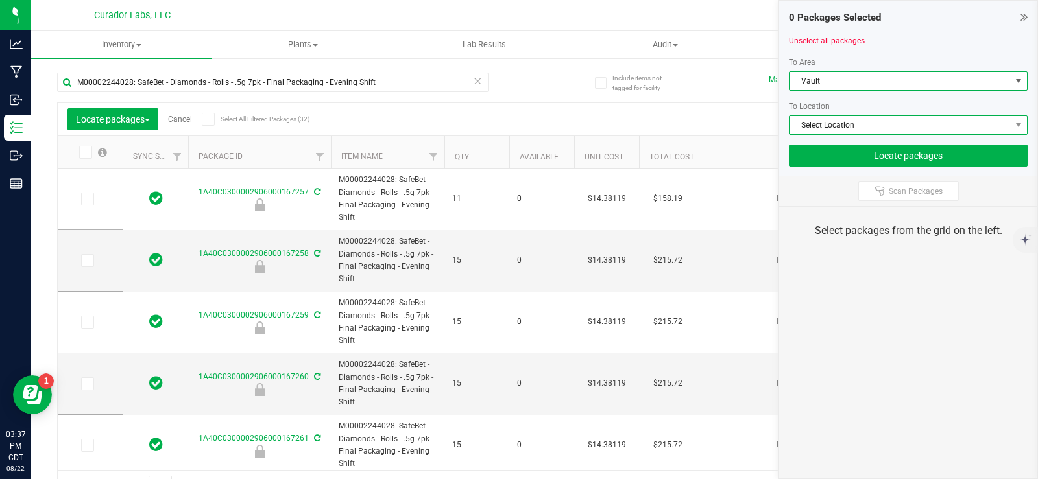
click at [811, 119] on span "Select Location" at bounding box center [899, 125] width 221 height 18
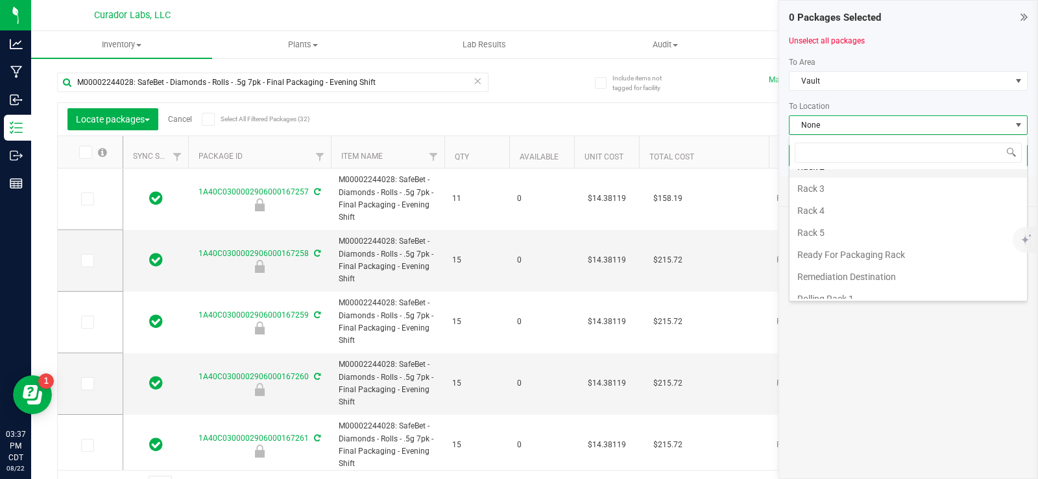
scroll to position [389, 0]
click at [832, 233] on li "Rack 4" at bounding box center [907, 232] width 237 height 22
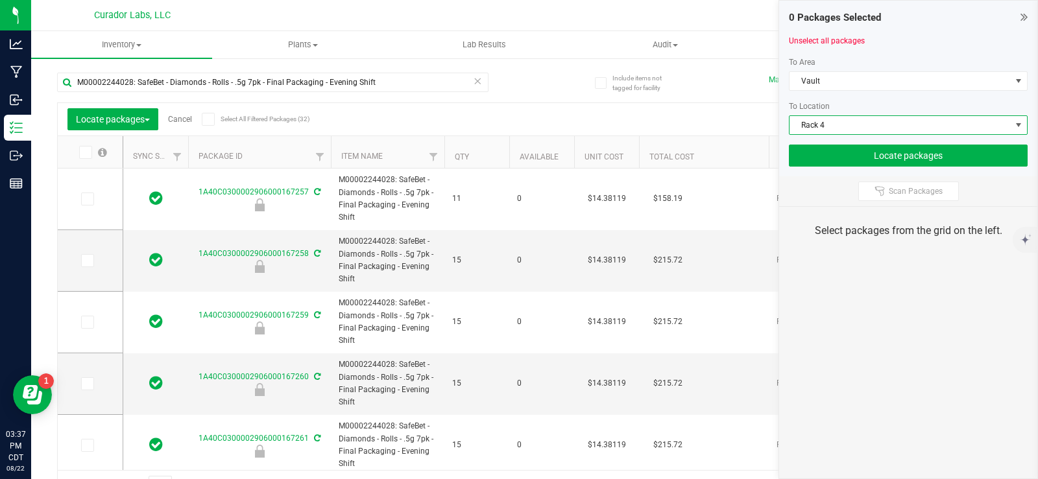
click at [209, 119] on icon at bounding box center [208, 119] width 8 height 0
click at [0, 0] on input "Select All Filtered Packages (32)" at bounding box center [0, 0] width 0 height 0
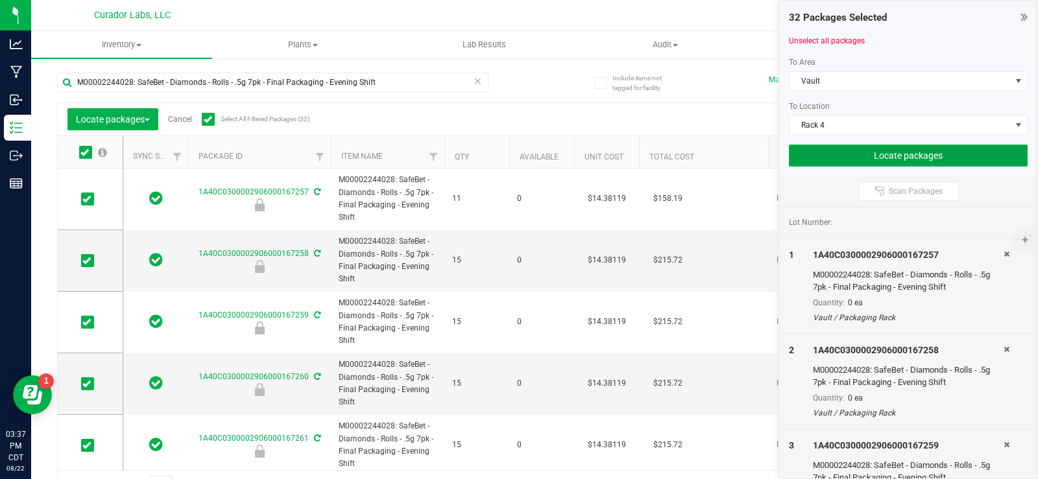
click at [868, 155] on button "Locate packages" at bounding box center [908, 156] width 239 height 22
